Goal: Task Accomplishment & Management: Use online tool/utility

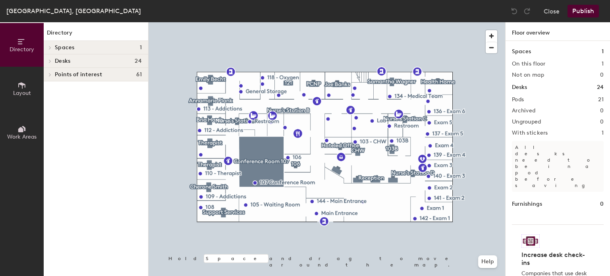
click at [73, 60] on h4 "Desks 24" at bounding box center [98, 61] width 87 height 6
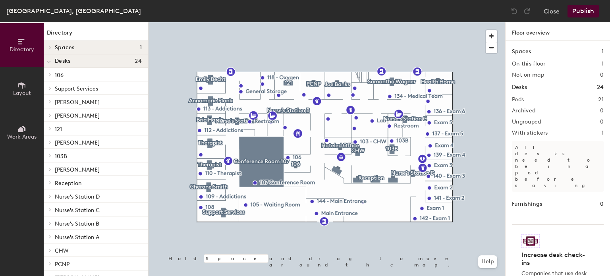
click at [84, 114] on span "[PERSON_NAME]" at bounding box center [77, 115] width 45 height 7
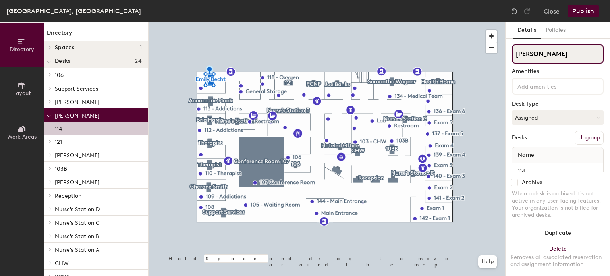
click at [473, 40] on div "Directory Layout Work Areas Directory Spaces 1 Conference Room 107 Desks 24 106…" at bounding box center [305, 149] width 610 height 254
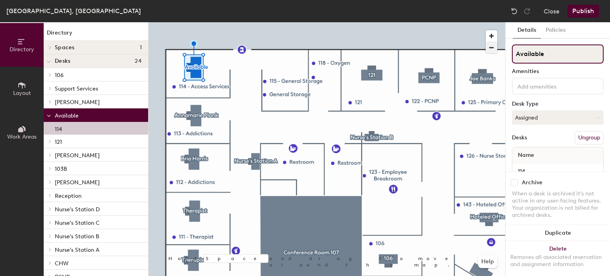
click at [477, 50] on div "Directory Layout Work Areas Directory Spaces 1 Conference Room 107 Desks 24 106…" at bounding box center [305, 149] width 610 height 254
type input "Available"
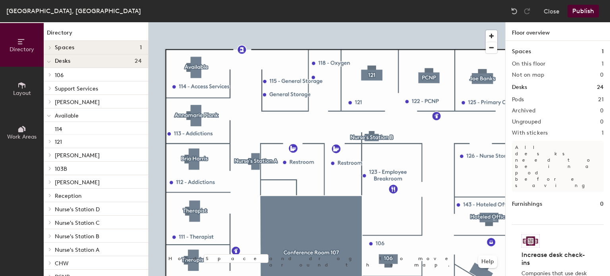
click at [594, 11] on button "Publish" at bounding box center [583, 11] width 31 height 13
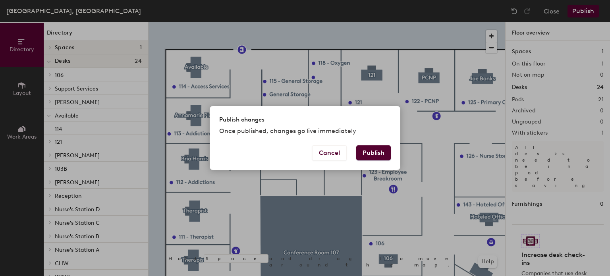
click at [375, 149] on button "Publish" at bounding box center [373, 152] width 35 height 15
